Goal: Answer question/provide support

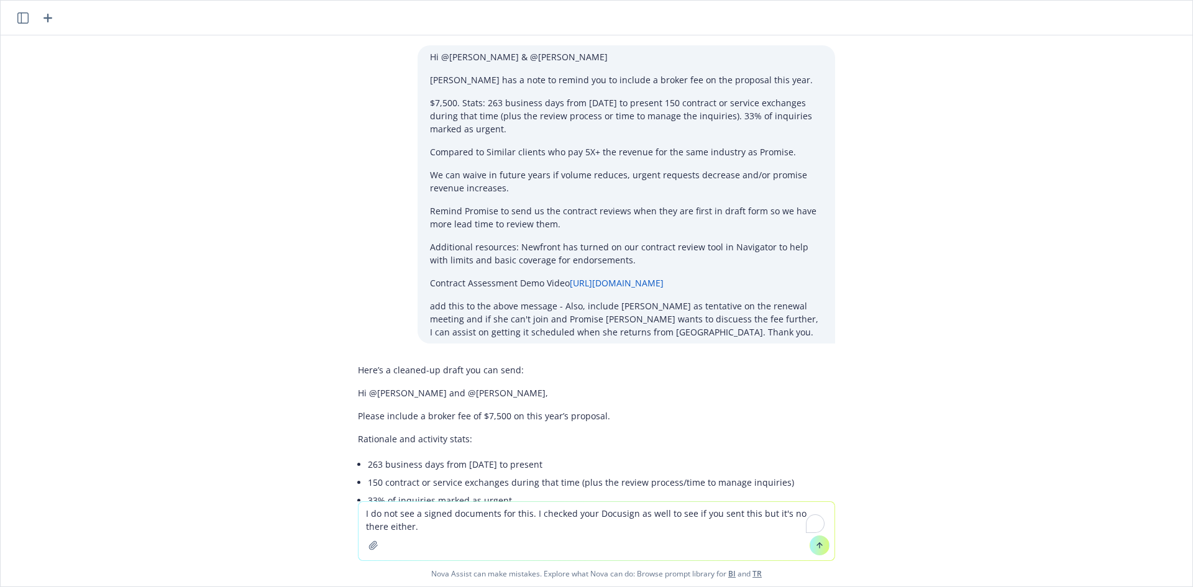
scroll to position [3908, 0]
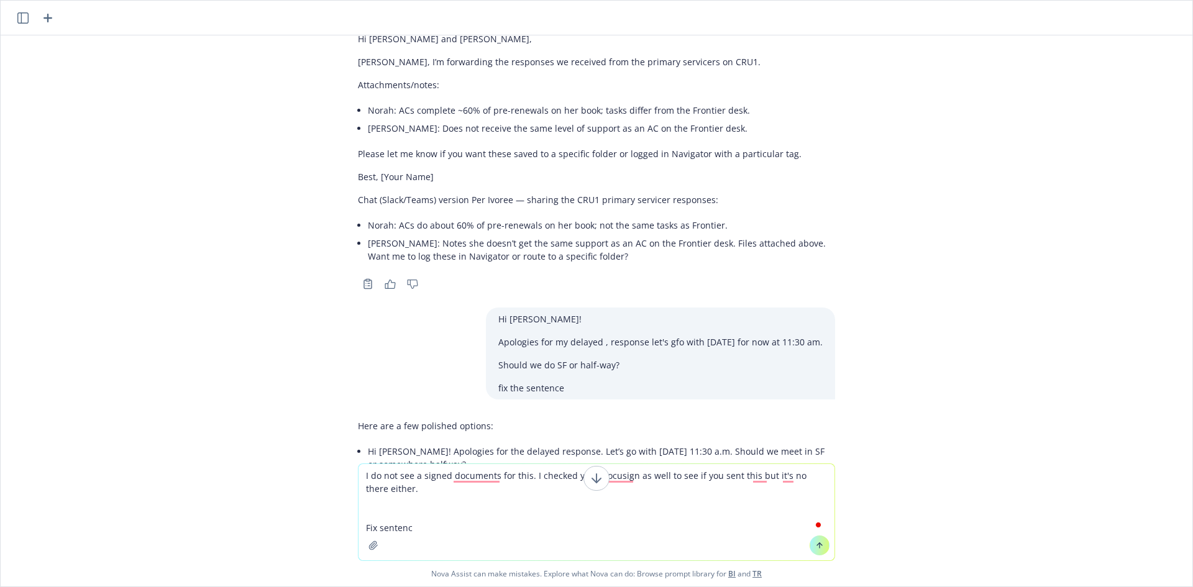
type textarea "I do not see a signed documents for this. I checked your Docusign as well to se…"
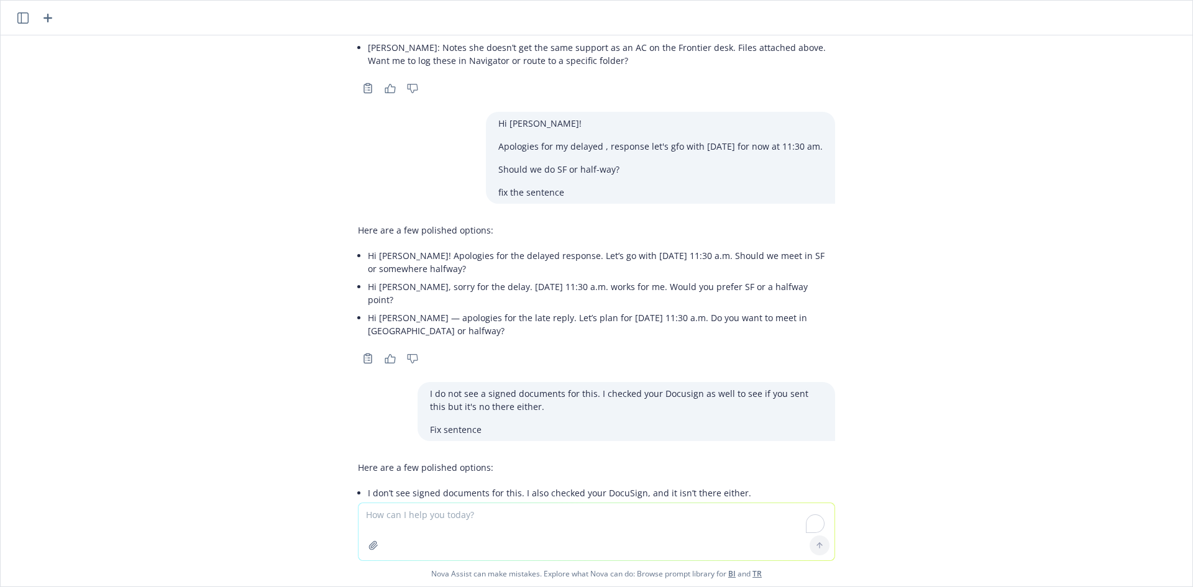
scroll to position [4105, 0]
drag, startPoint x: 362, startPoint y: 416, endPoint x: 554, endPoint y: 408, distance: 192.8
click at [597, 501] on li "I’m not seeing any signed documents for this. I checked your DocuSign as well, …" at bounding box center [593, 510] width 451 height 18
click at [325, 412] on div "Hi @[PERSON_NAME] & @[PERSON_NAME] has a note to remind you to include a broker…" at bounding box center [597, 268] width 1192 height 467
drag, startPoint x: 365, startPoint y: 439, endPoint x: 725, endPoint y: 415, distance: 360.6
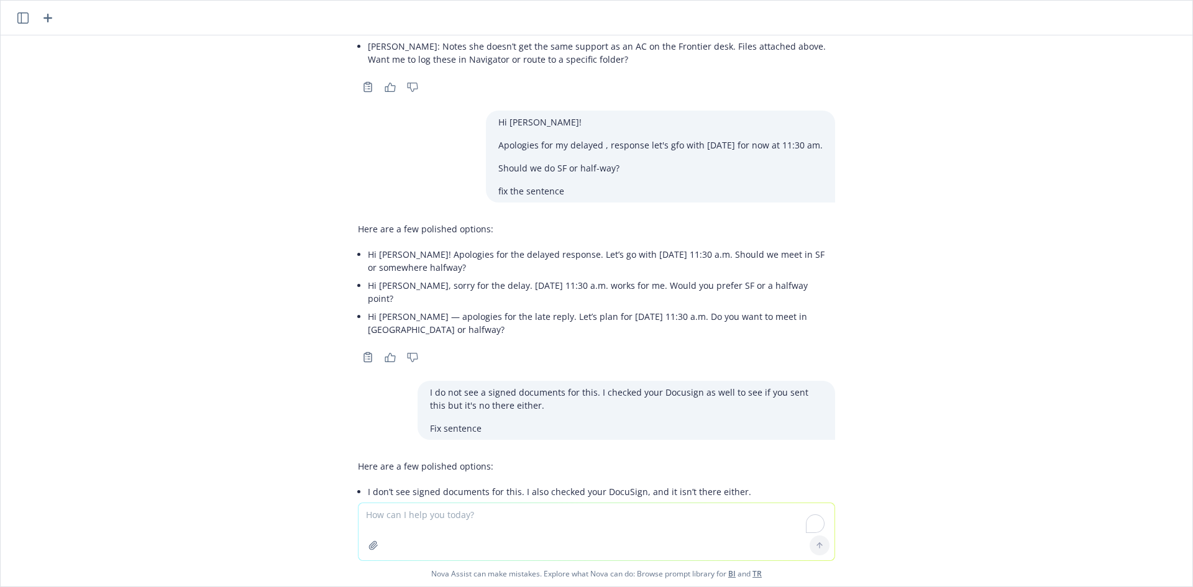
click at [797, 455] on div "Here are a few polished options: I don’t see signed documents for this. I also …" at bounding box center [596, 498] width 477 height 87
click at [717, 501] on li "I’m not seeing any signed documents for this. I checked your DocuSign as well, …" at bounding box center [593, 510] width 451 height 18
drag, startPoint x: 738, startPoint y: 397, endPoint x: 359, endPoint y: 400, distance: 379.7
click at [368, 483] on li "I don’t see signed documents for this. I also checked your DocuSign, and it isn…" at bounding box center [593, 492] width 451 height 18
copy li "I don’t see signed documents for this. I also checked your DocuSign, and it isn…"
